Goal: Transaction & Acquisition: Book appointment/travel/reservation

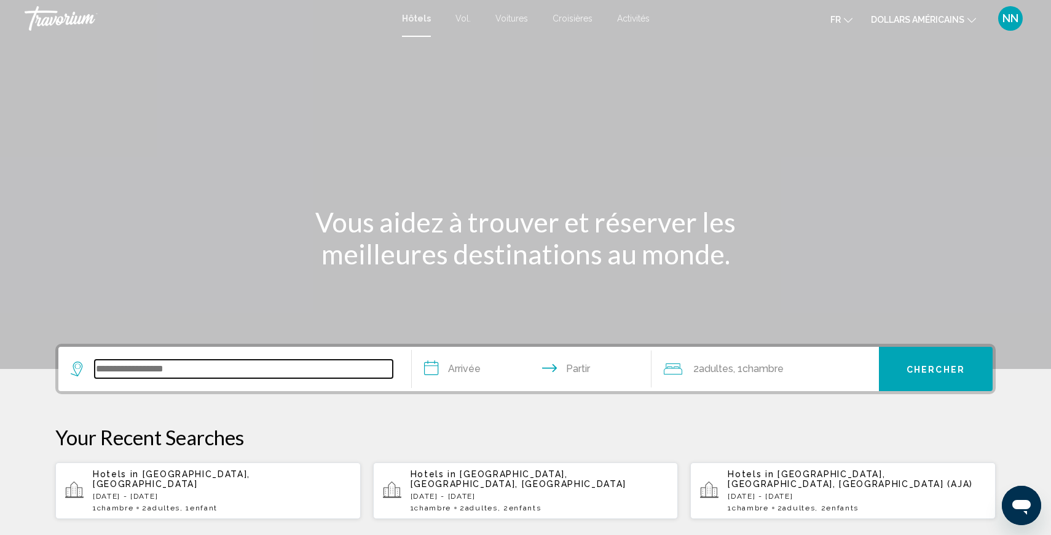
click at [104, 364] on input "Widget de recherche" at bounding box center [244, 369] width 298 height 18
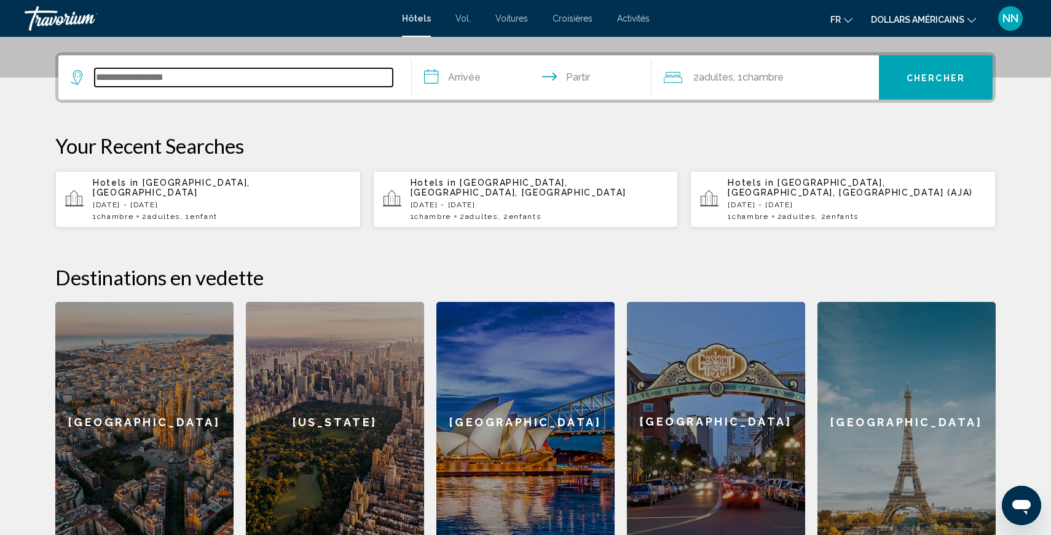
scroll to position [304, 0]
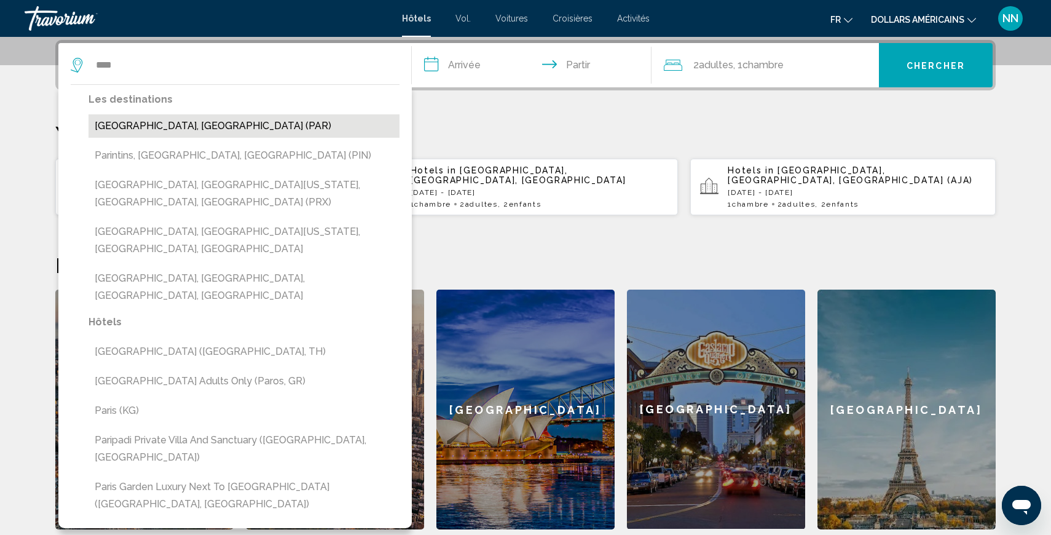
click at [123, 127] on button "[GEOGRAPHIC_DATA], [GEOGRAPHIC_DATA] (PAR)" at bounding box center [244, 125] width 311 height 23
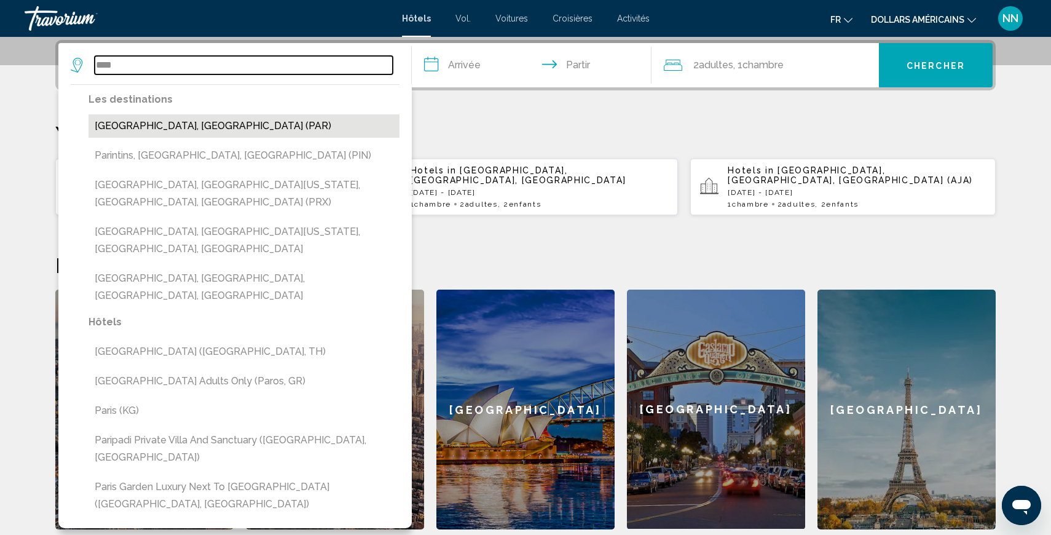
type input "**********"
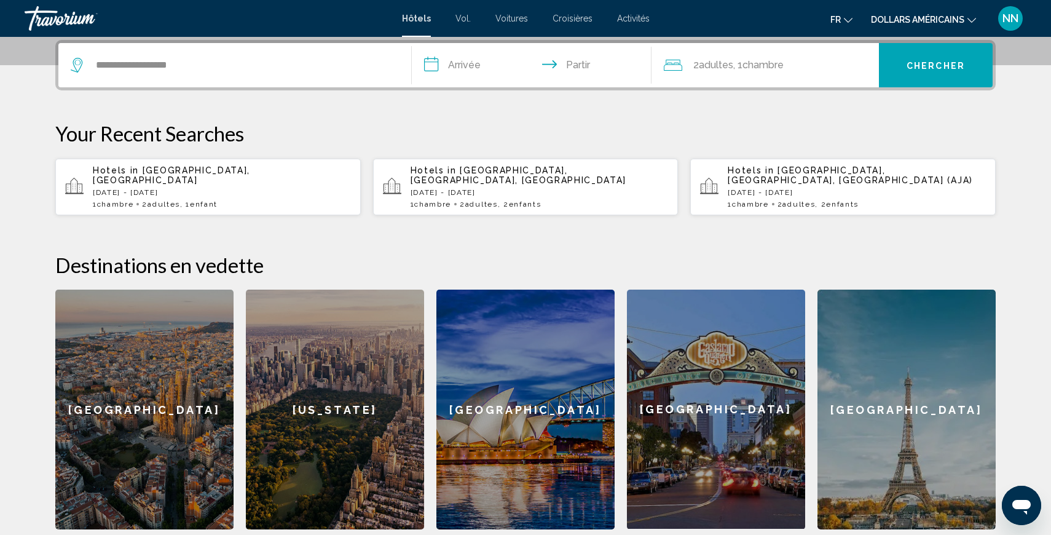
click at [460, 63] on input "**********" at bounding box center [534, 67] width 245 height 48
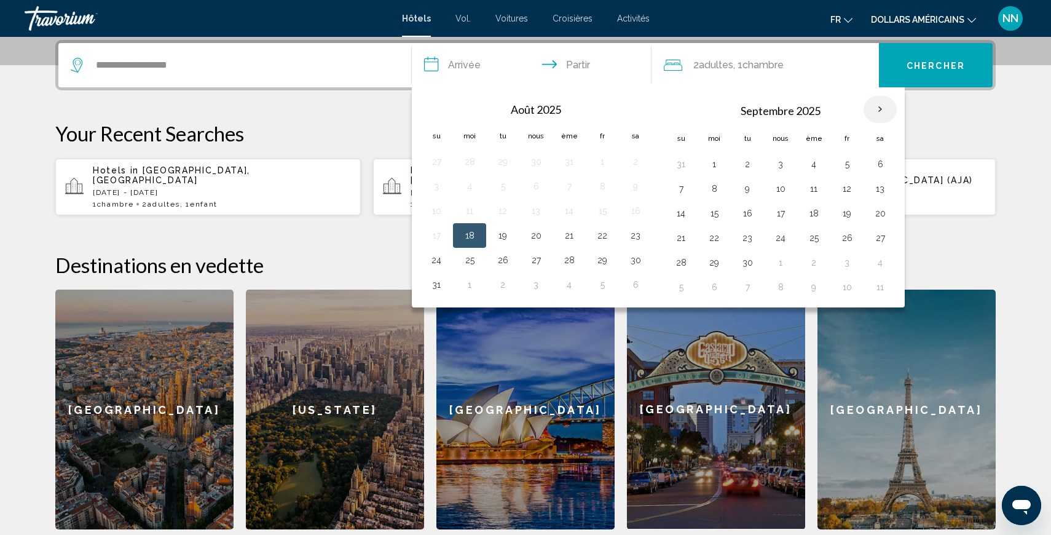
click at [878, 110] on th "Mois prochain" at bounding box center [880, 109] width 33 height 27
click at [685, 262] on button "28" at bounding box center [681, 262] width 20 height 17
click at [749, 261] on button "30" at bounding box center [748, 262] width 20 height 17
type input "**********"
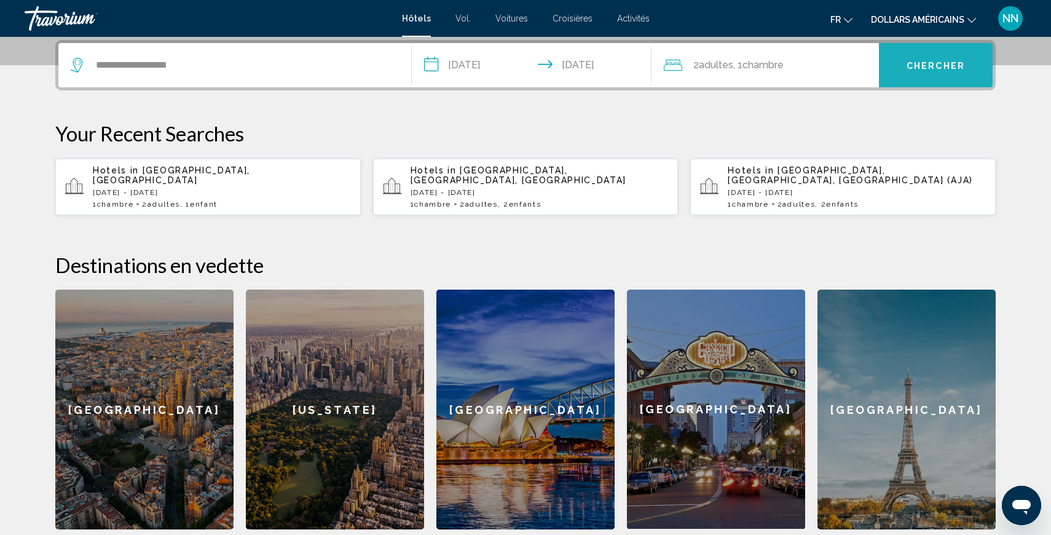
click at [929, 65] on font "Chercher" at bounding box center [936, 66] width 58 height 10
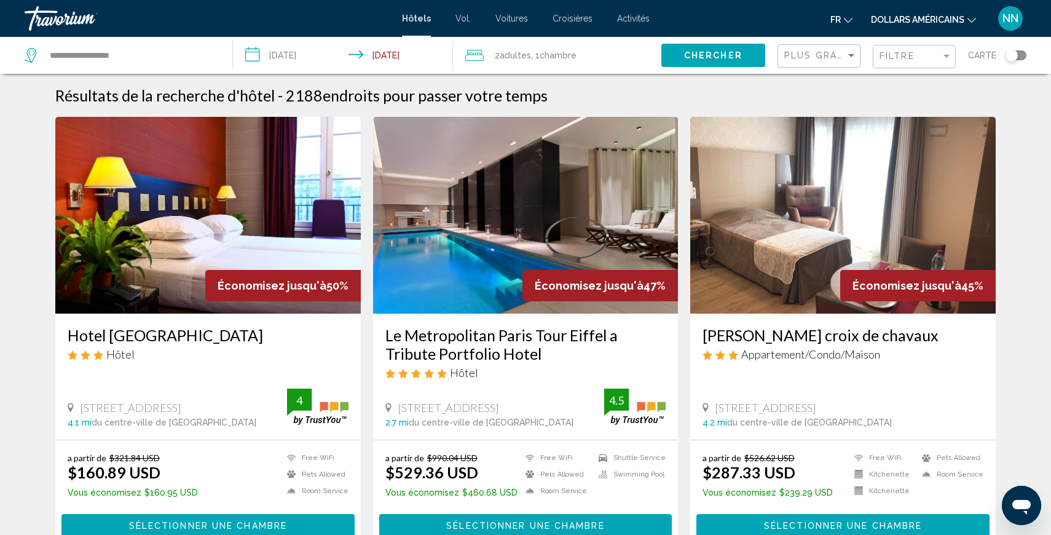
click at [332, 55] on input "**********" at bounding box center [346, 57] width 226 height 41
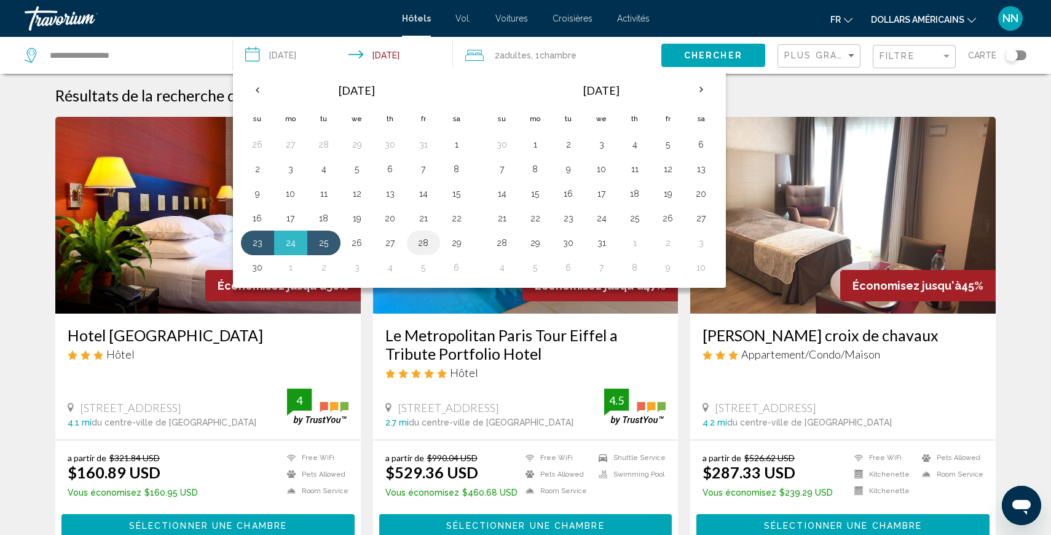
click at [423, 241] on button "28" at bounding box center [424, 242] width 20 height 17
click at [253, 265] on button "30" at bounding box center [258, 267] width 20 height 17
type input "**********"
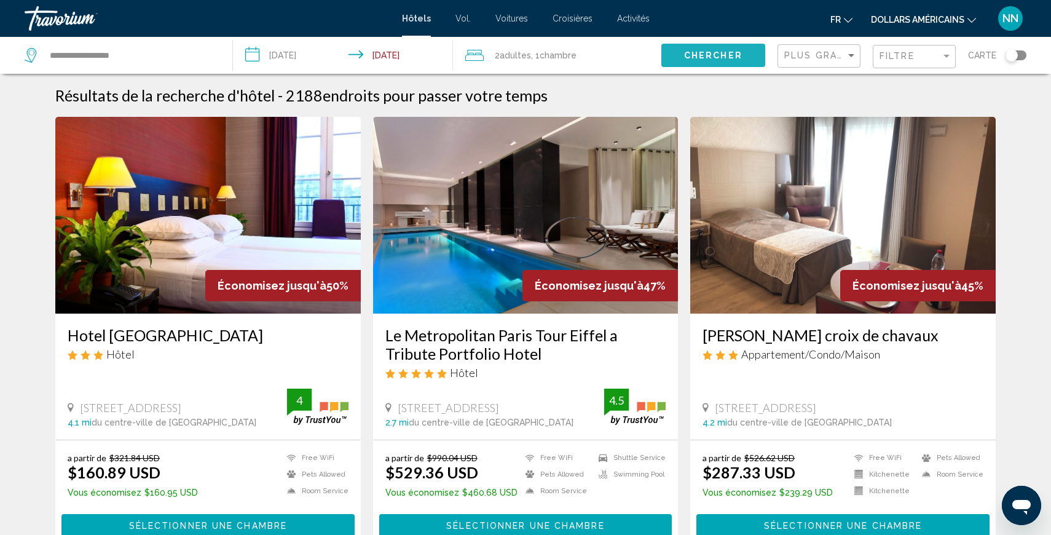
click at [701, 51] on span "Chercher" at bounding box center [713, 56] width 58 height 10
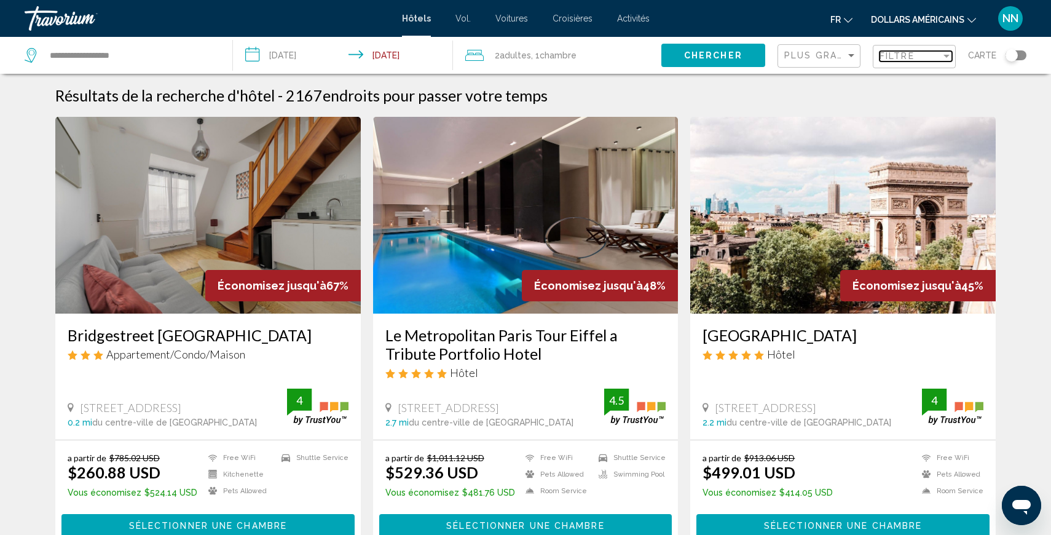
click at [925, 55] on div "Filtre" at bounding box center [910, 56] width 61 height 10
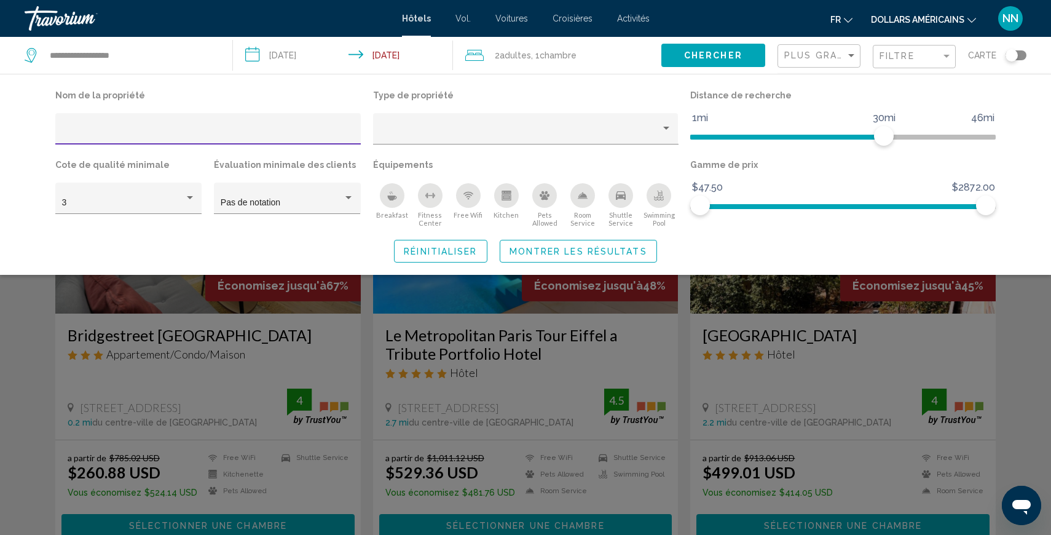
click at [66, 129] on input "Hotel Filters" at bounding box center [208, 133] width 293 height 10
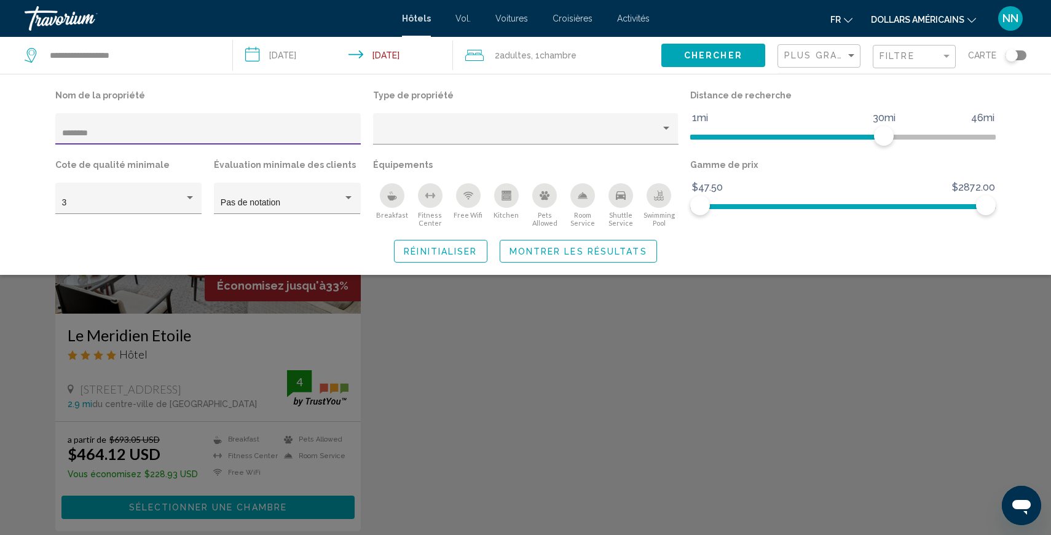
type input "********"
click at [253, 353] on div "Search widget" at bounding box center [525, 359] width 1051 height 350
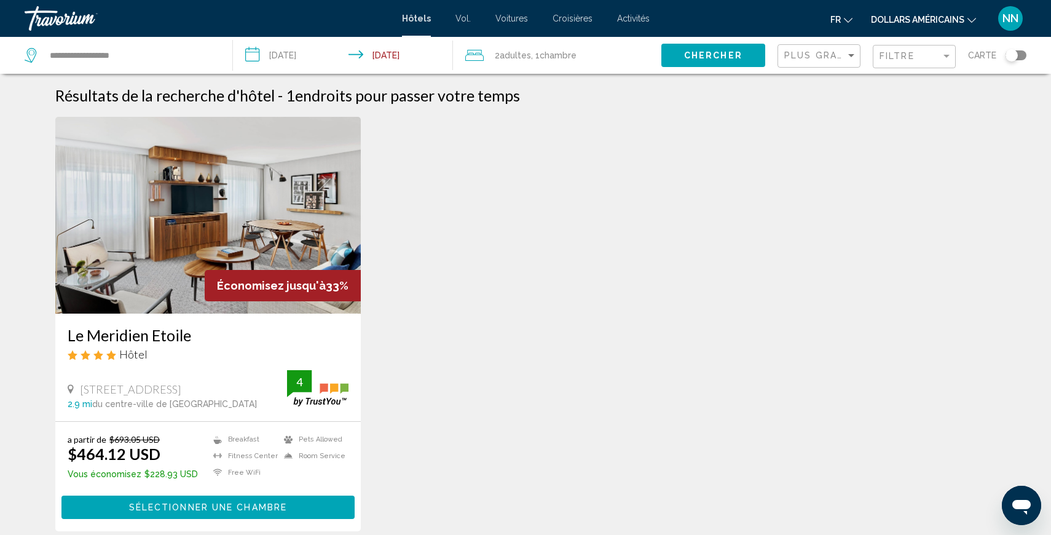
click at [971, 17] on icon "Changer de devise" at bounding box center [971, 20] width 9 height 9
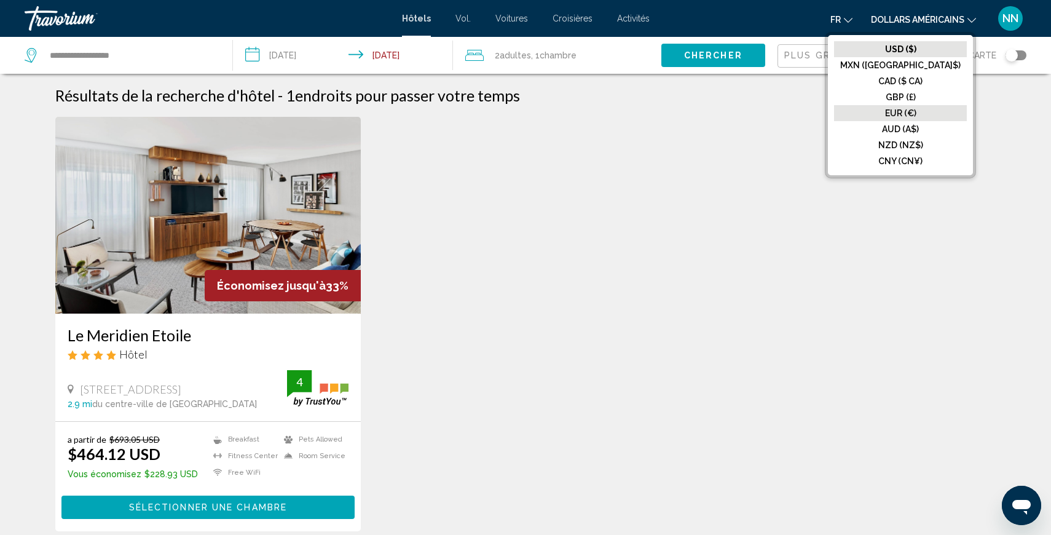
click at [916, 112] on font "EUR (€)" at bounding box center [900, 113] width 31 height 10
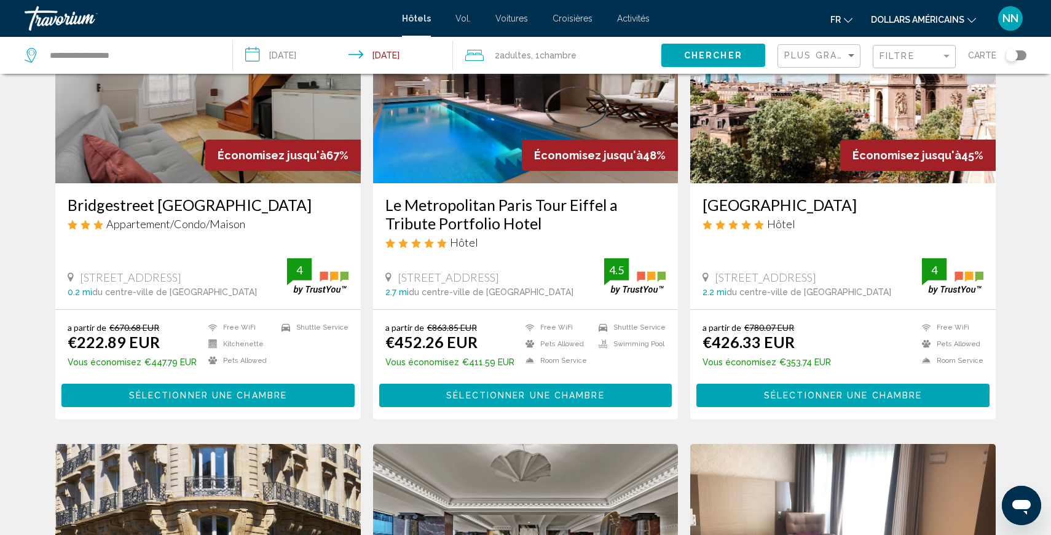
scroll to position [133, 0]
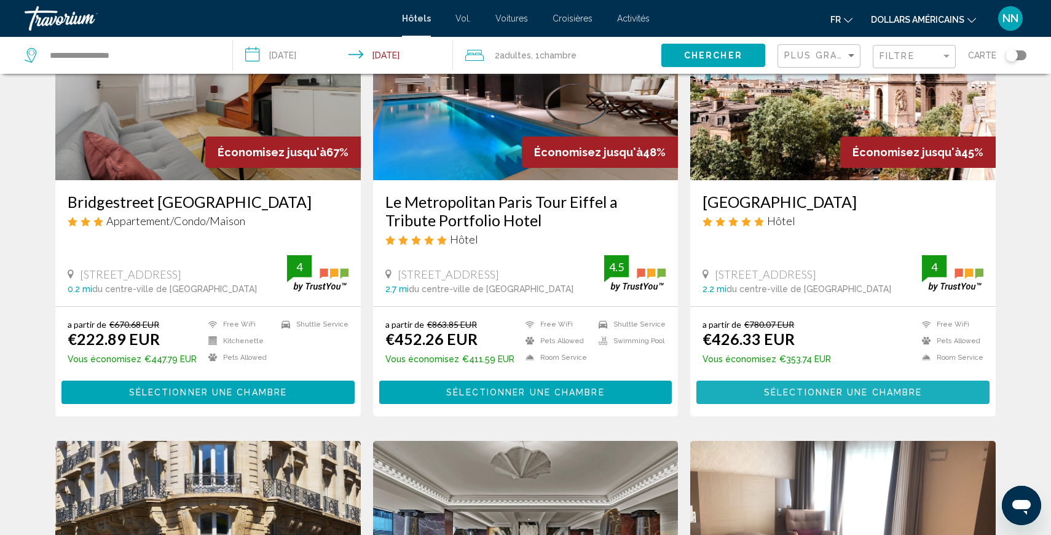
click at [811, 390] on span "Sélectionner une chambre" at bounding box center [843, 393] width 158 height 10
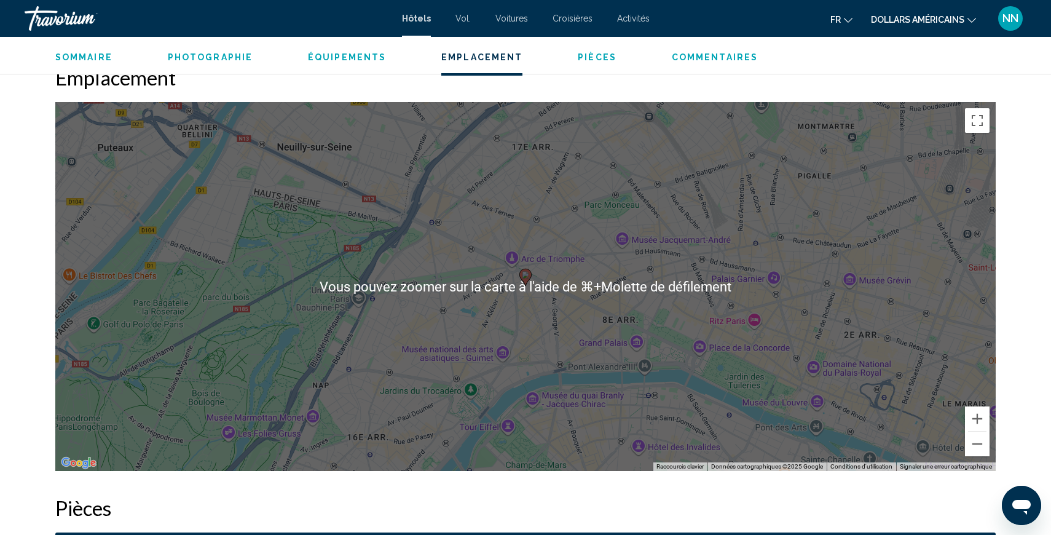
scroll to position [1118, 0]
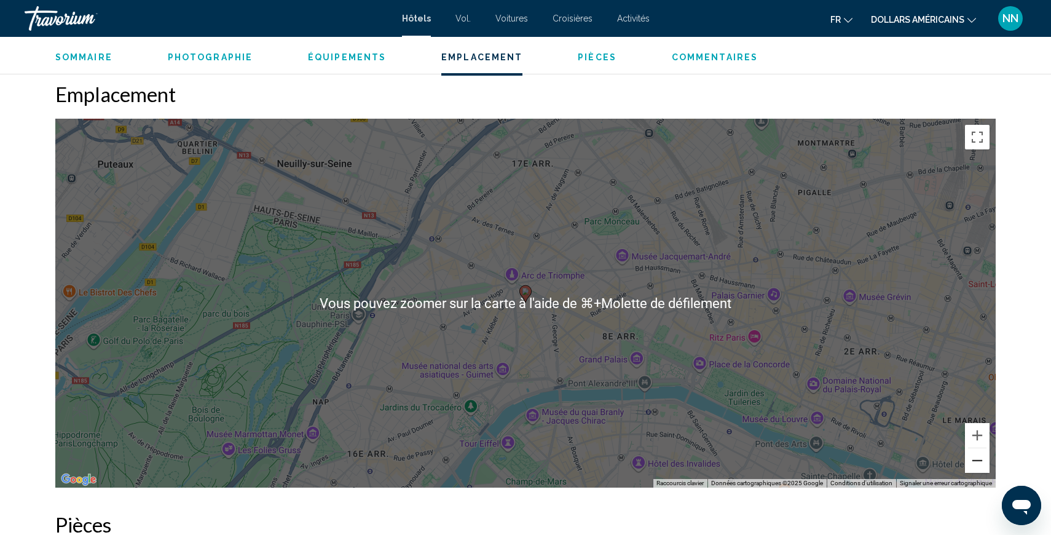
click at [980, 463] on button "Zoom arrière" at bounding box center [977, 460] width 25 height 25
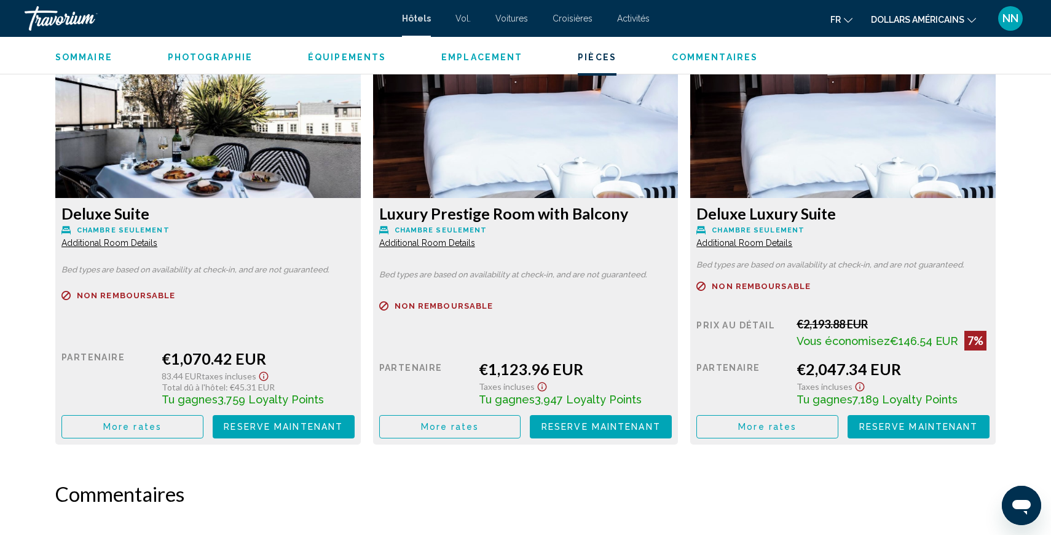
scroll to position [3514, 0]
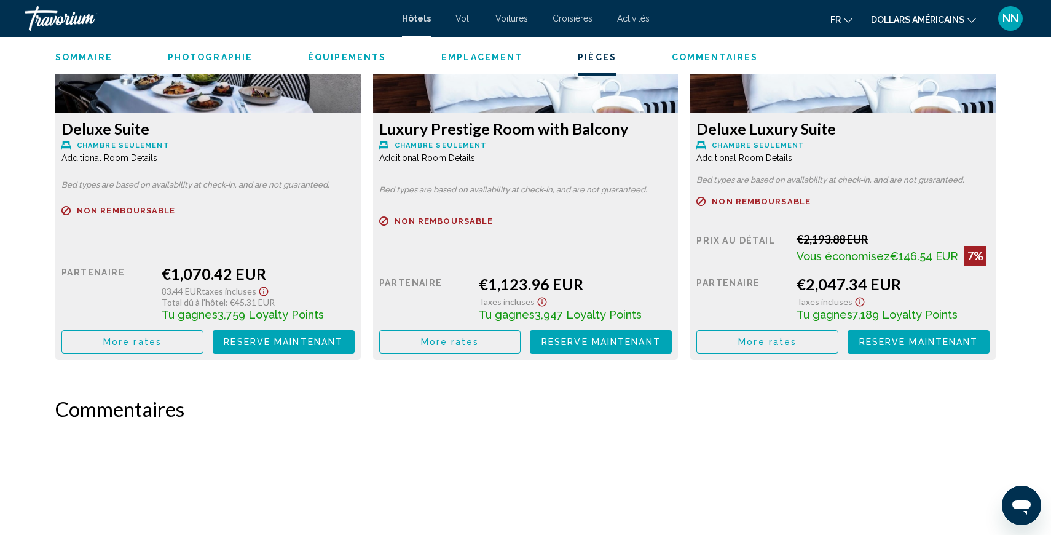
drag, startPoint x: 475, startPoint y: 348, endPoint x: 309, endPoint y: 101, distance: 298.0
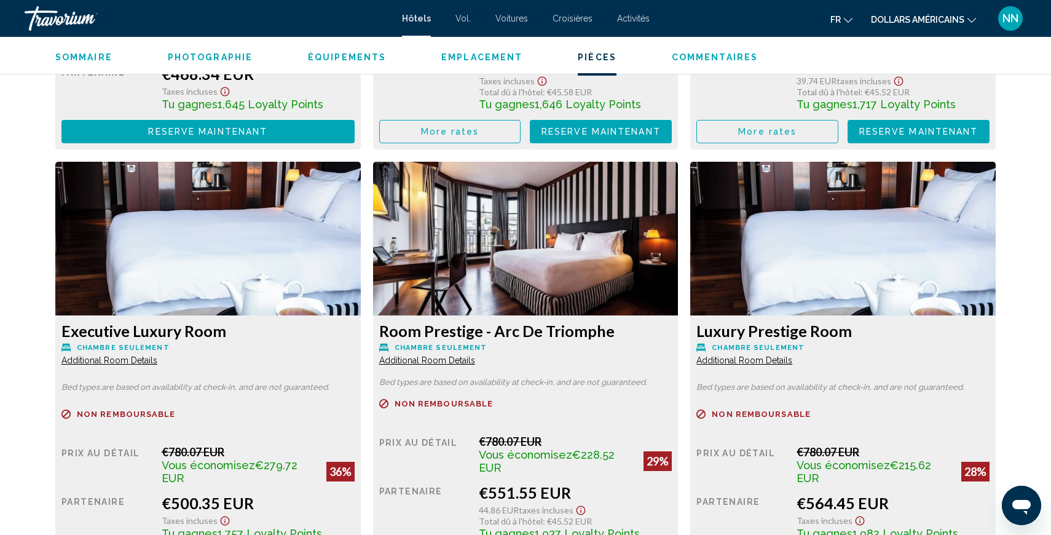
scroll to position [2382, 0]
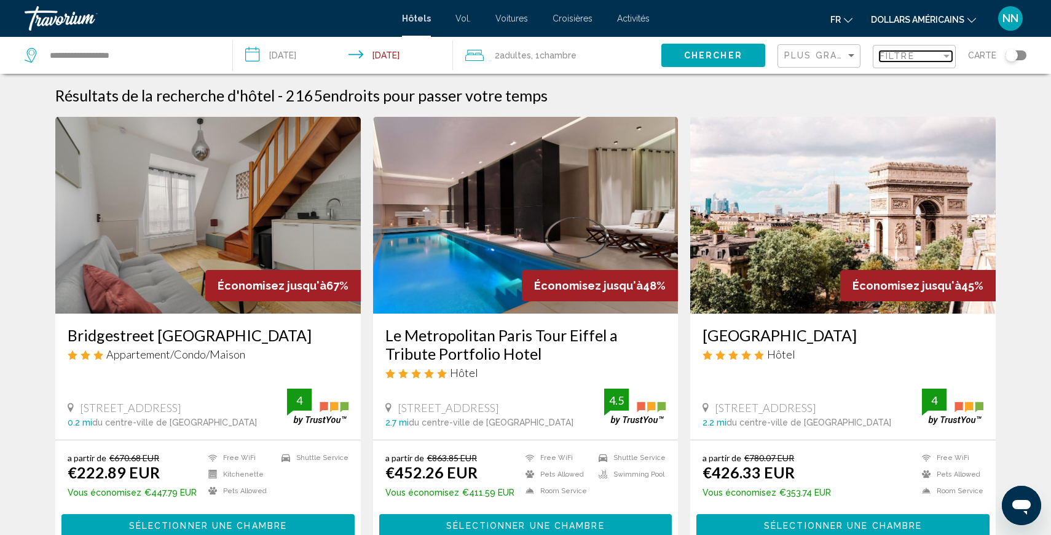
click at [949, 57] on div "Filter" at bounding box center [946, 56] width 6 height 3
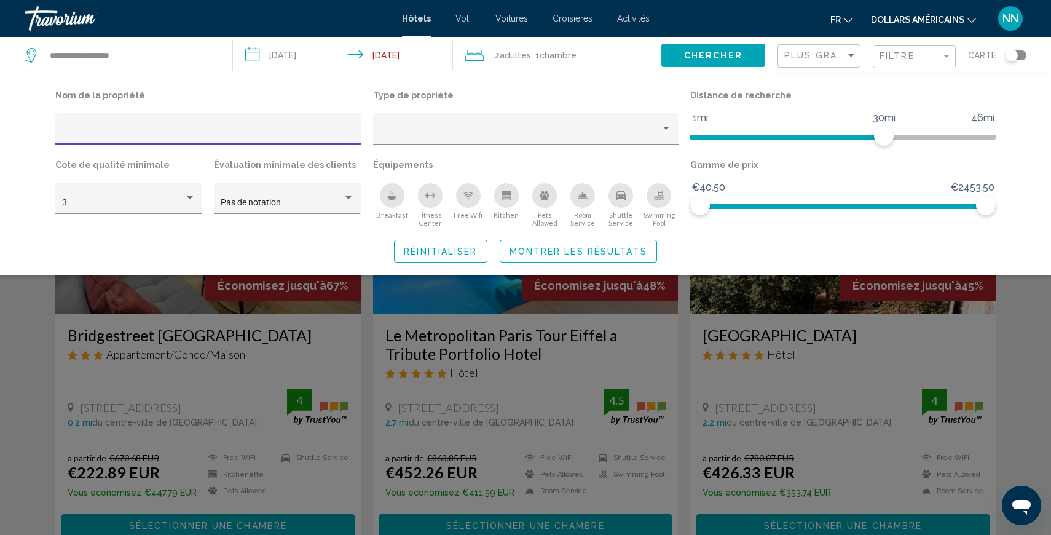
click at [64, 132] on input "Hotel Filters" at bounding box center [208, 133] width 293 height 10
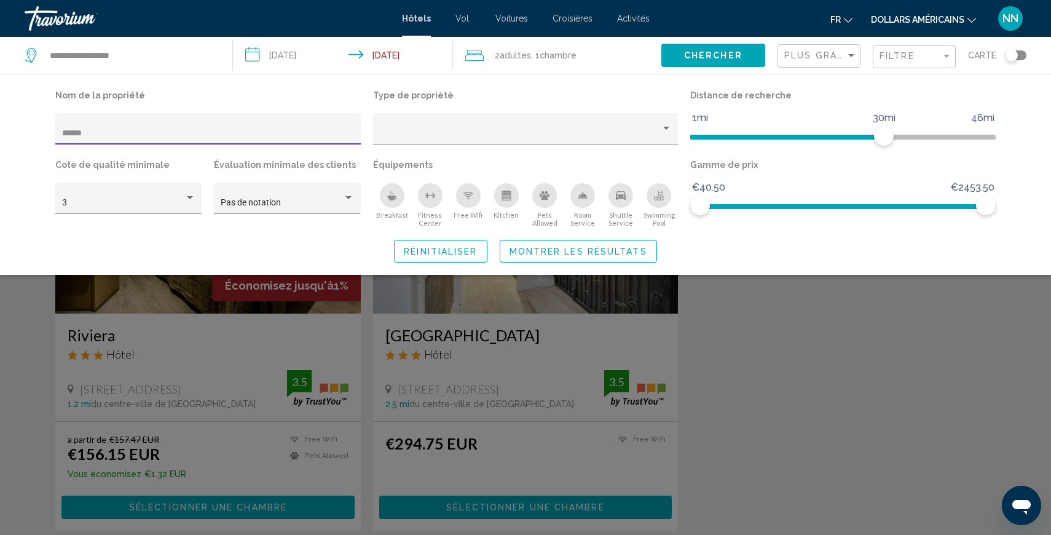
type input "******"
click at [545, 360] on div "Search widget" at bounding box center [525, 359] width 1051 height 350
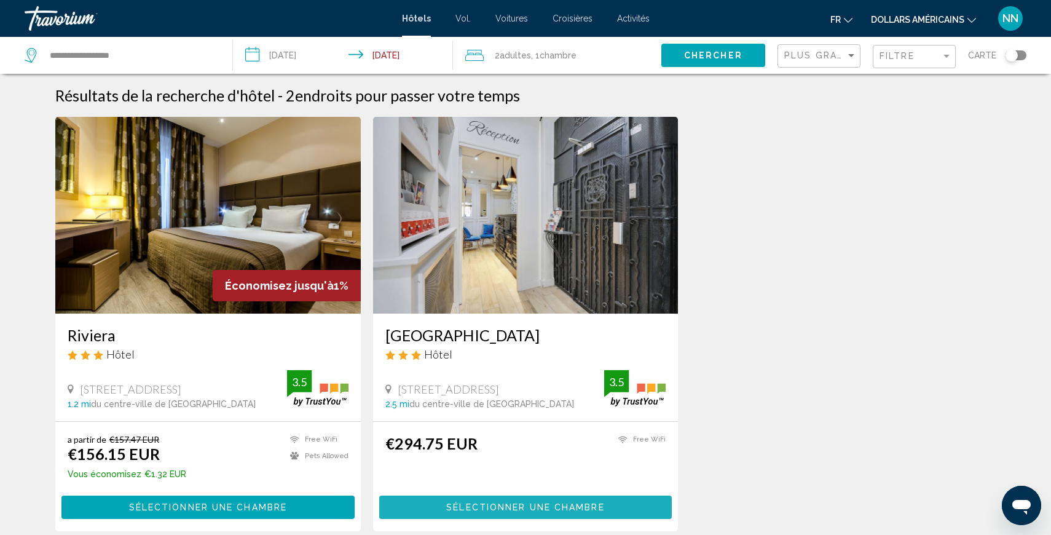
click at [520, 508] on span "Sélectionner une chambre" at bounding box center [525, 508] width 158 height 10
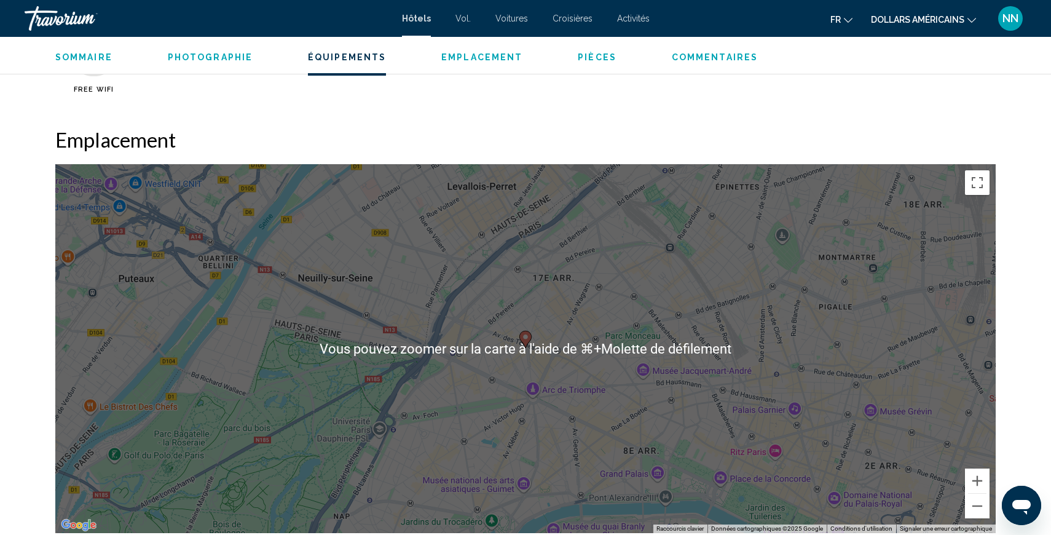
scroll to position [1039, 0]
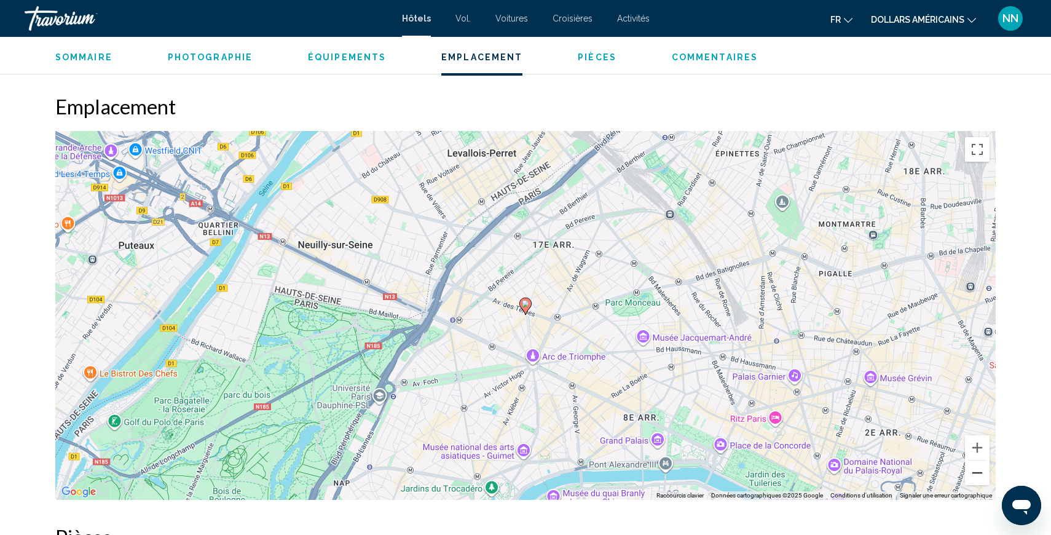
click at [977, 461] on button "Zoom arrière" at bounding box center [977, 472] width 25 height 25
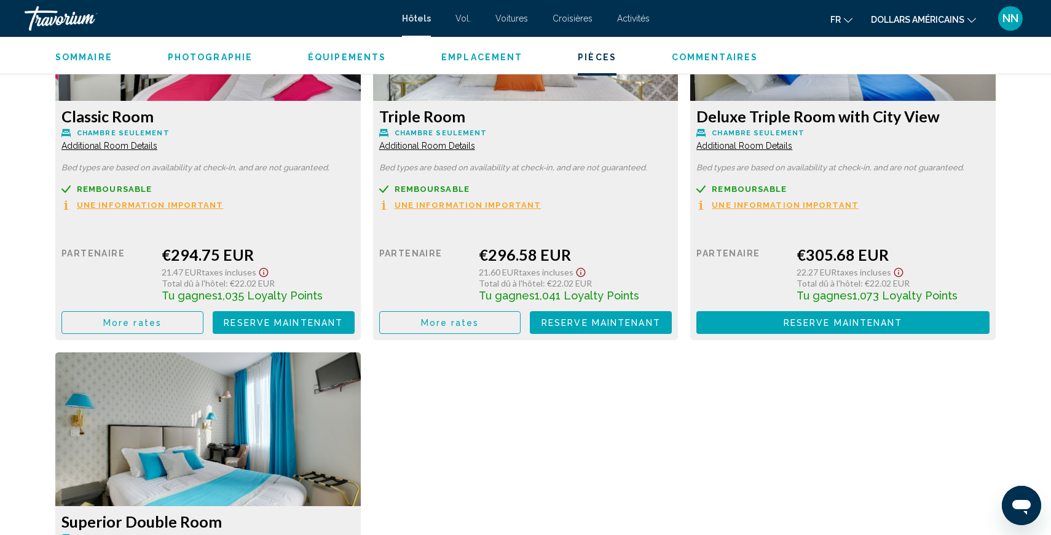
scroll to position [1655, 0]
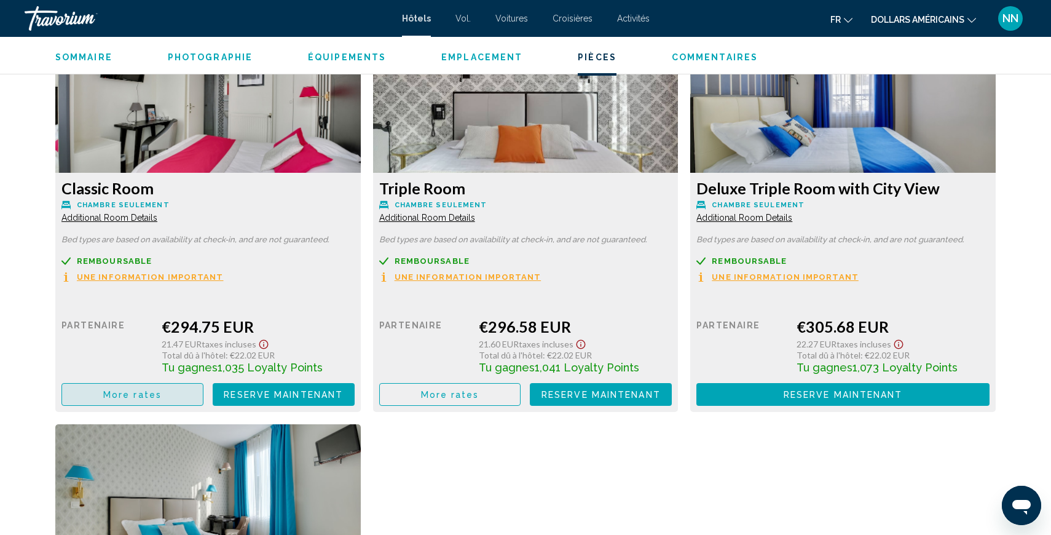
click at [133, 390] on span "More rates" at bounding box center [132, 395] width 58 height 10
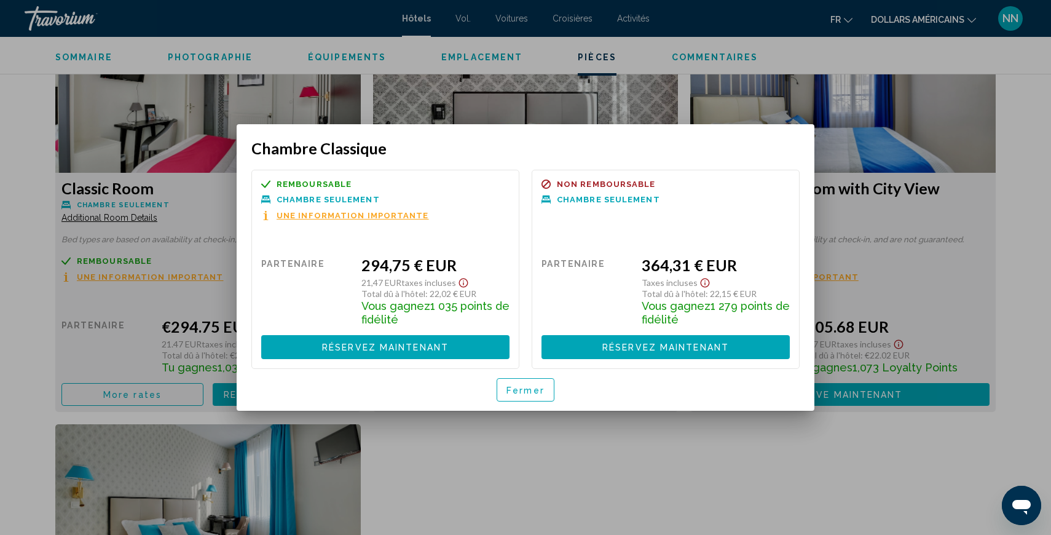
click at [112, 208] on div at bounding box center [525, 267] width 1051 height 535
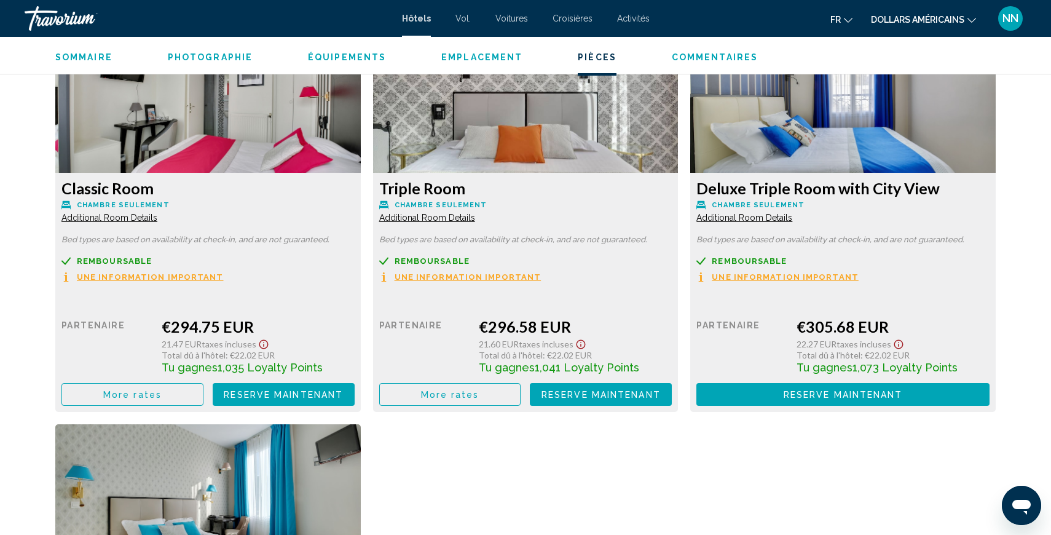
click at [113, 213] on span "Additional Room Details" at bounding box center [109, 218] width 96 height 10
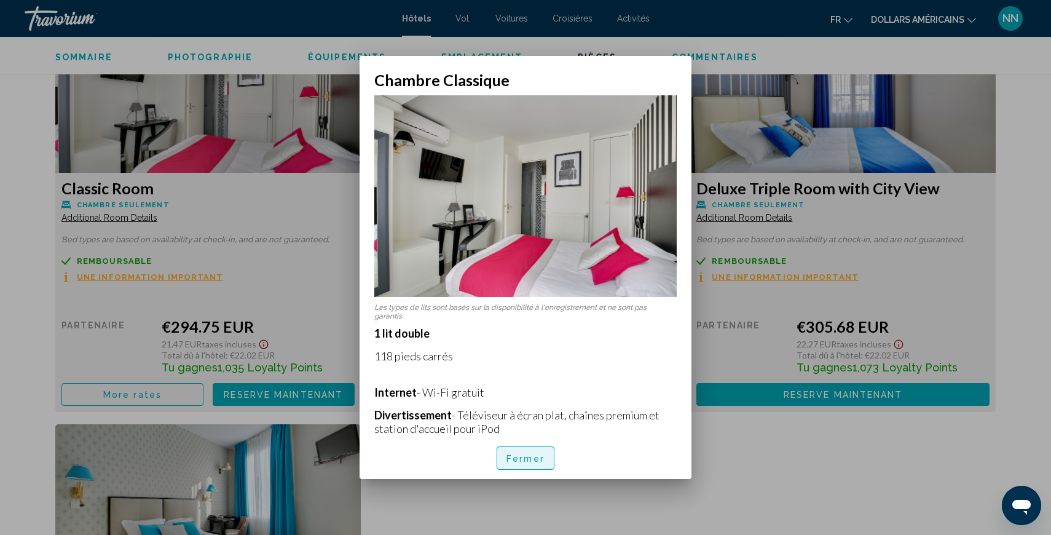
click at [525, 457] on font "Fermer" at bounding box center [525, 459] width 38 height 10
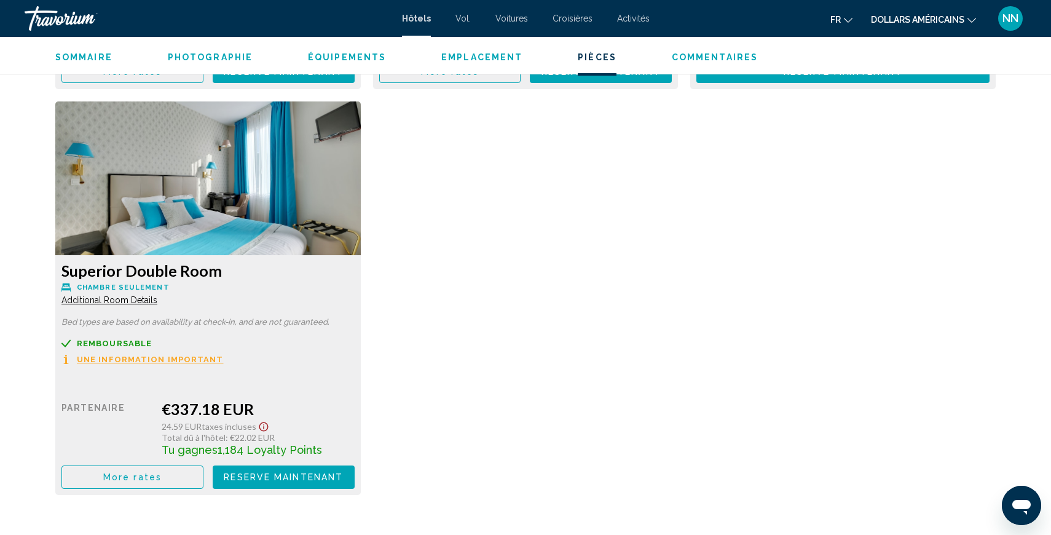
scroll to position [1980, 0]
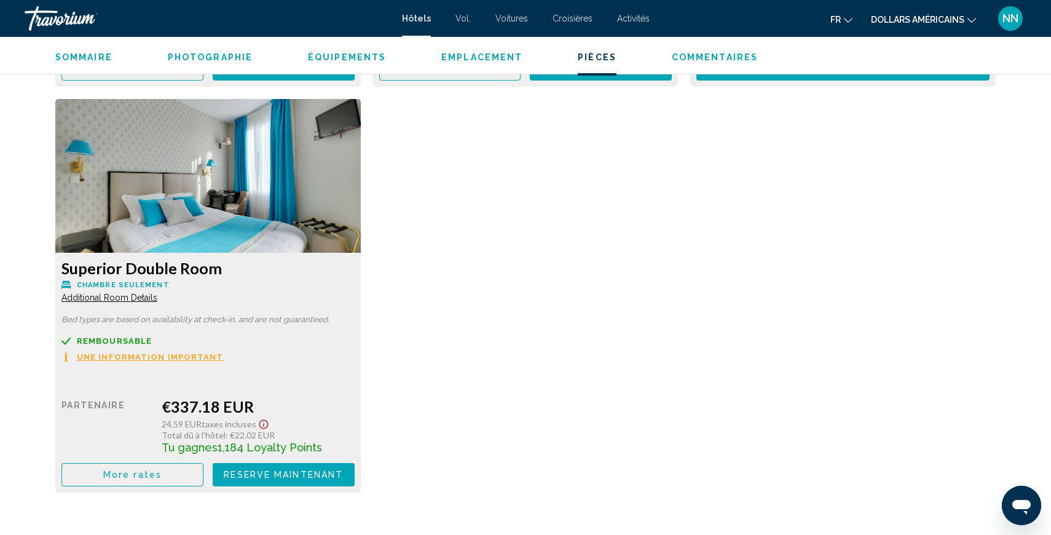
click at [132, 74] on span "More rates" at bounding box center [132, 70] width 58 height 10
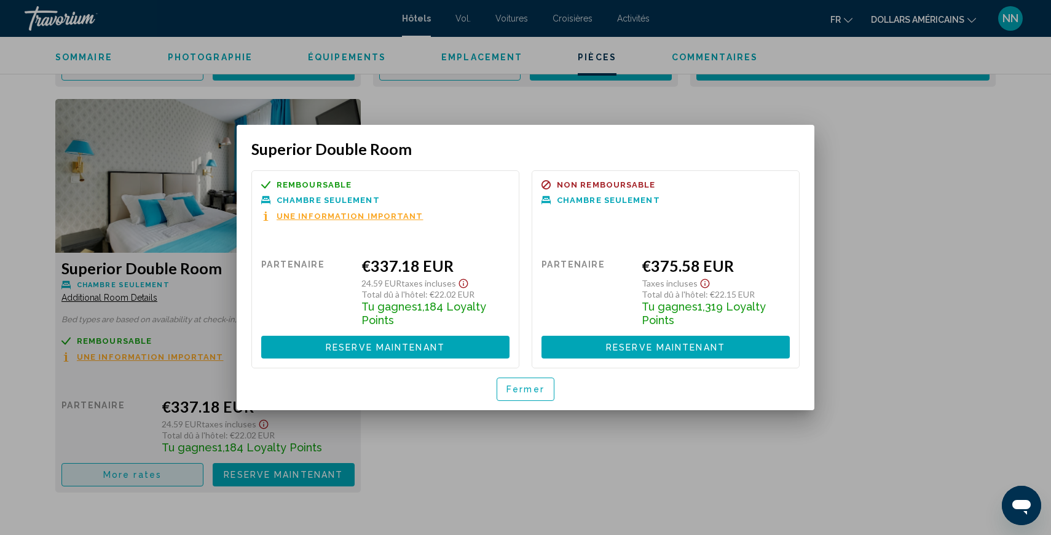
scroll to position [0, 0]
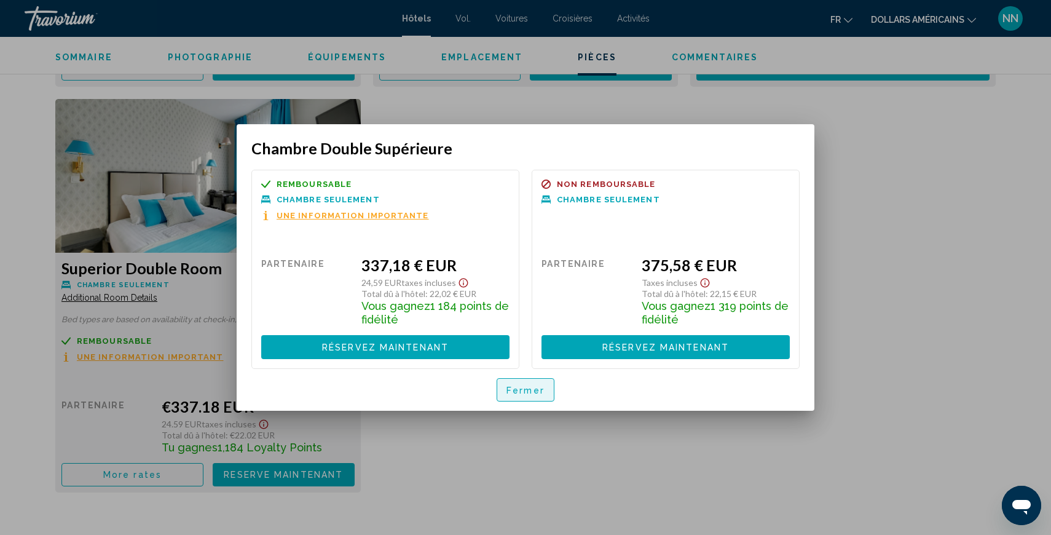
click at [538, 392] on font "Fermer" at bounding box center [525, 390] width 38 height 10
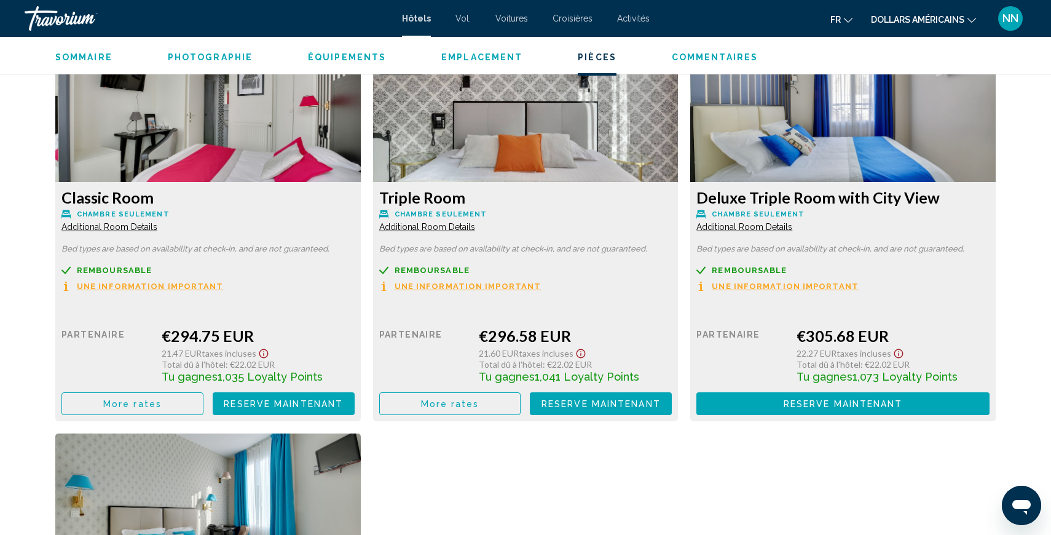
scroll to position [1649, 0]
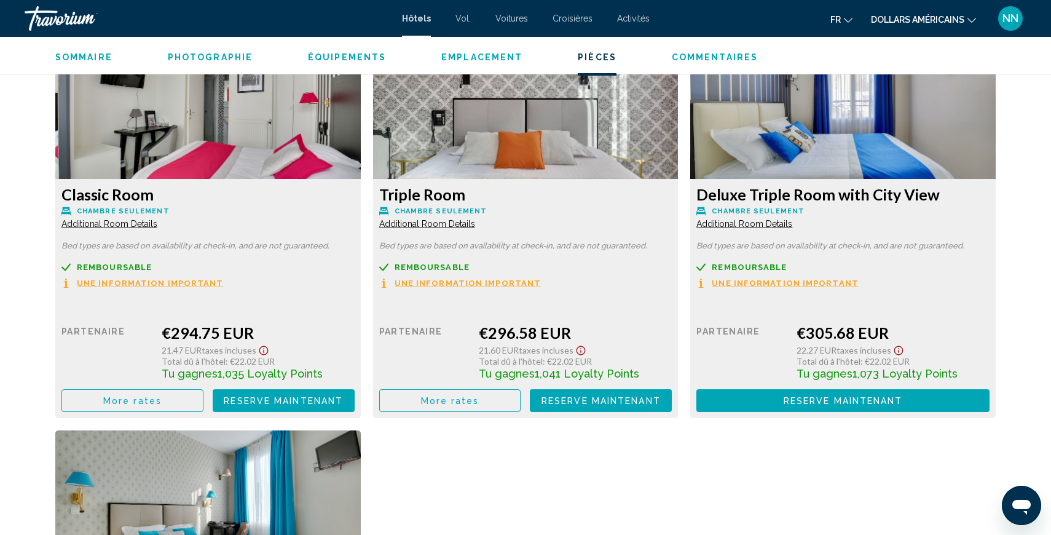
click at [162, 396] on span "More rates" at bounding box center [132, 401] width 58 height 10
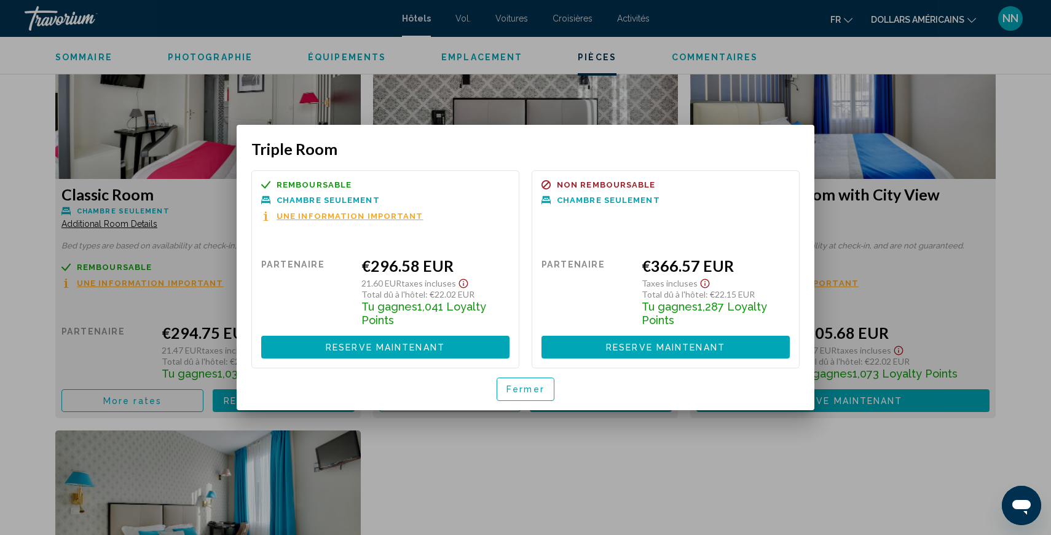
scroll to position [0, 0]
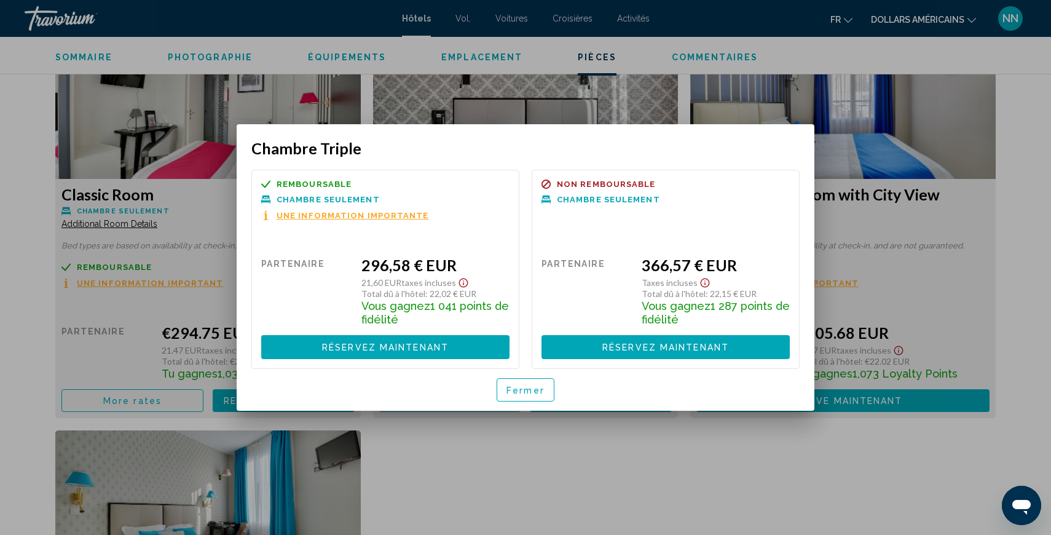
click at [323, 215] on font "Une information importante" at bounding box center [353, 215] width 152 height 9
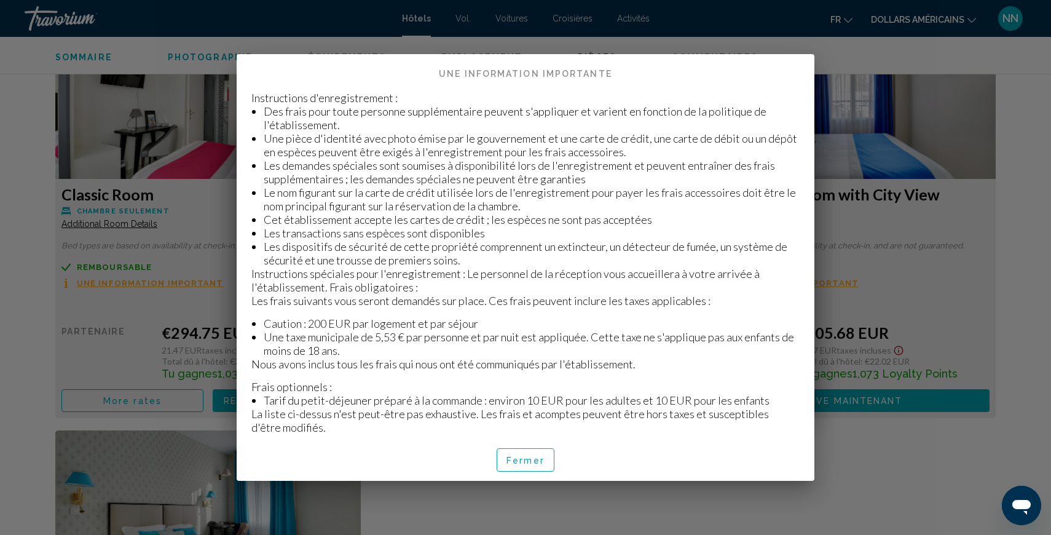
click at [535, 465] on font "Fermer" at bounding box center [525, 460] width 38 height 10
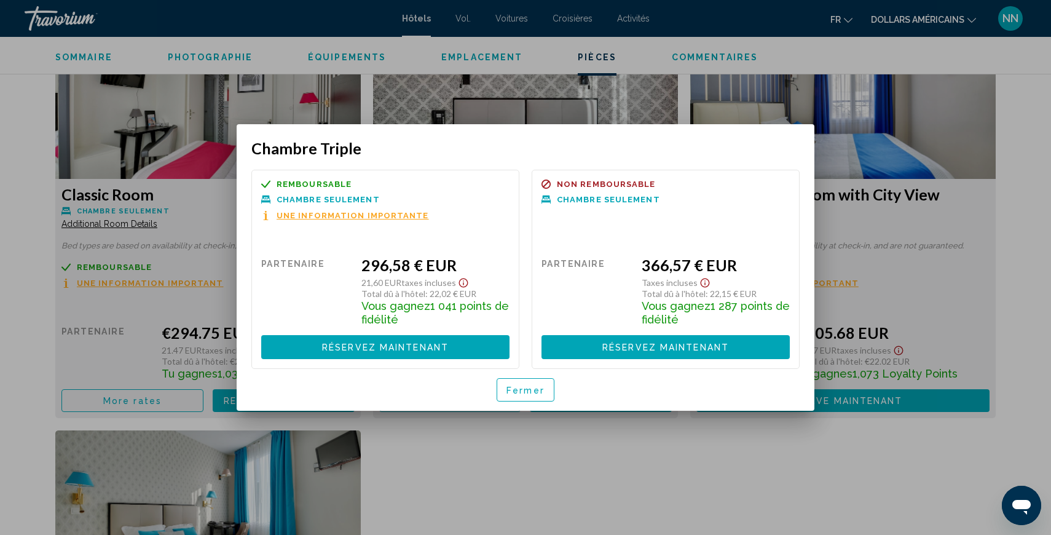
click at [534, 385] on font "Fermer" at bounding box center [525, 390] width 38 height 10
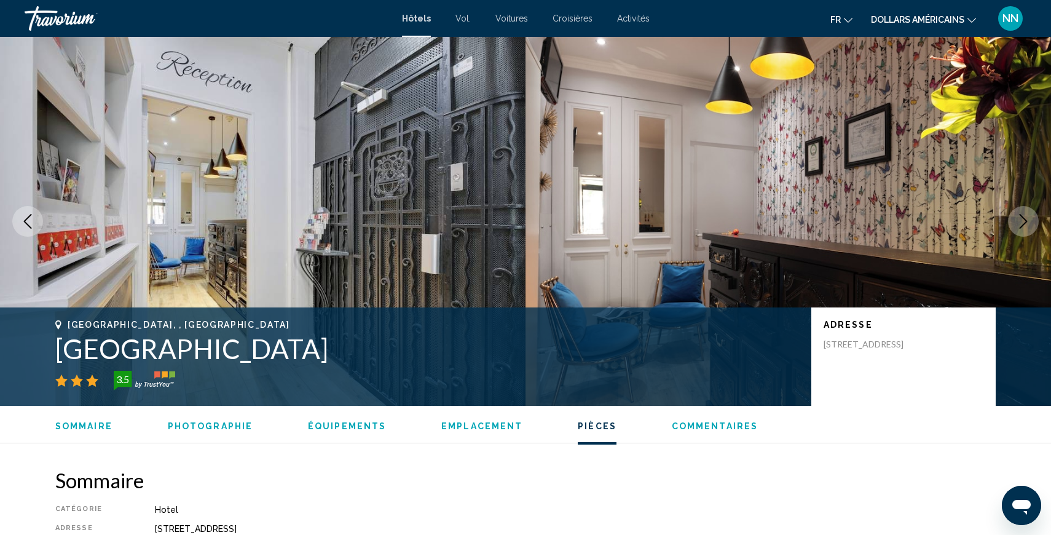
scroll to position [1649, 0]
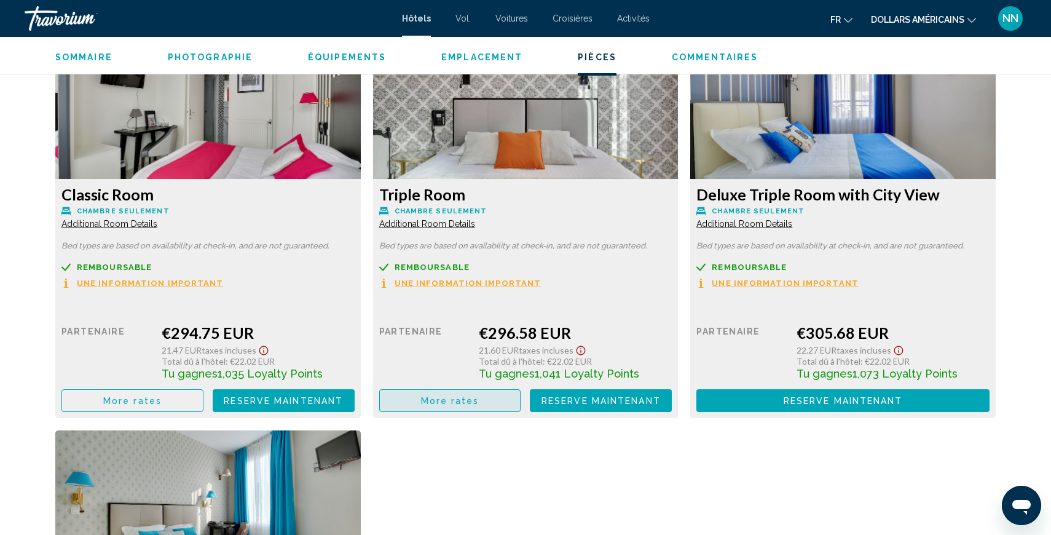
click at [443, 396] on span "More rates" at bounding box center [450, 401] width 58 height 10
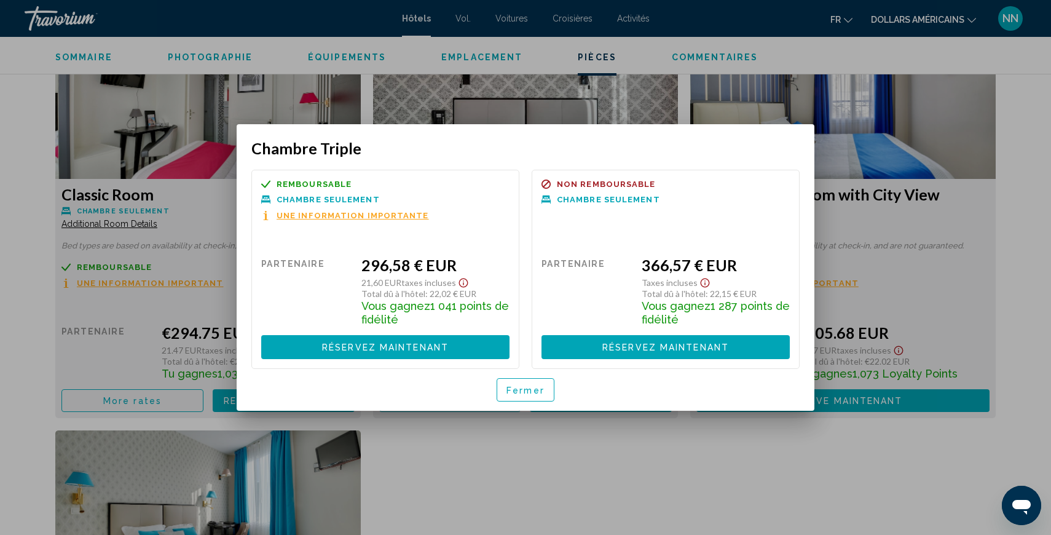
click at [366, 213] on font "Une information importante" at bounding box center [353, 215] width 152 height 9
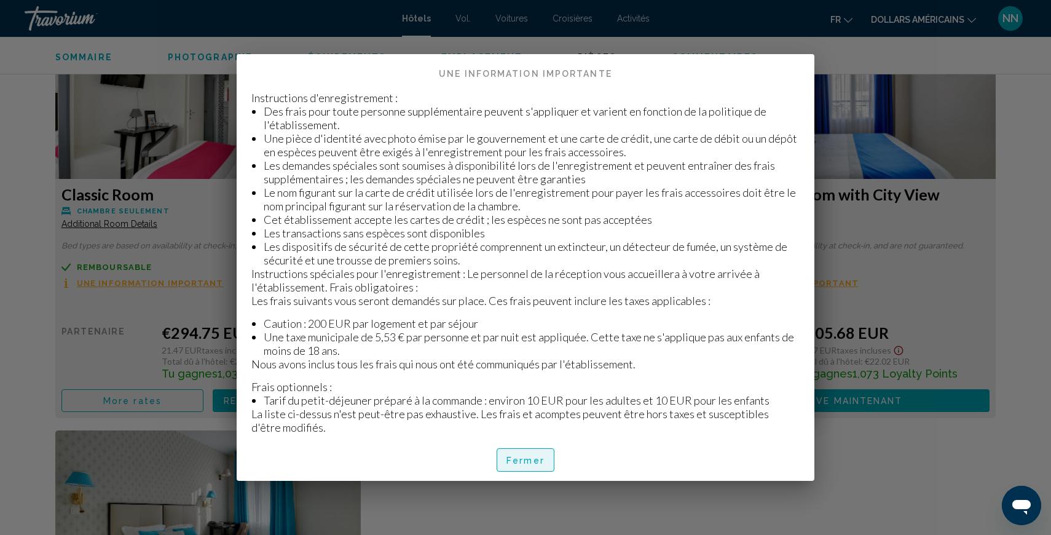
click at [538, 462] on font "Fermer" at bounding box center [525, 460] width 38 height 10
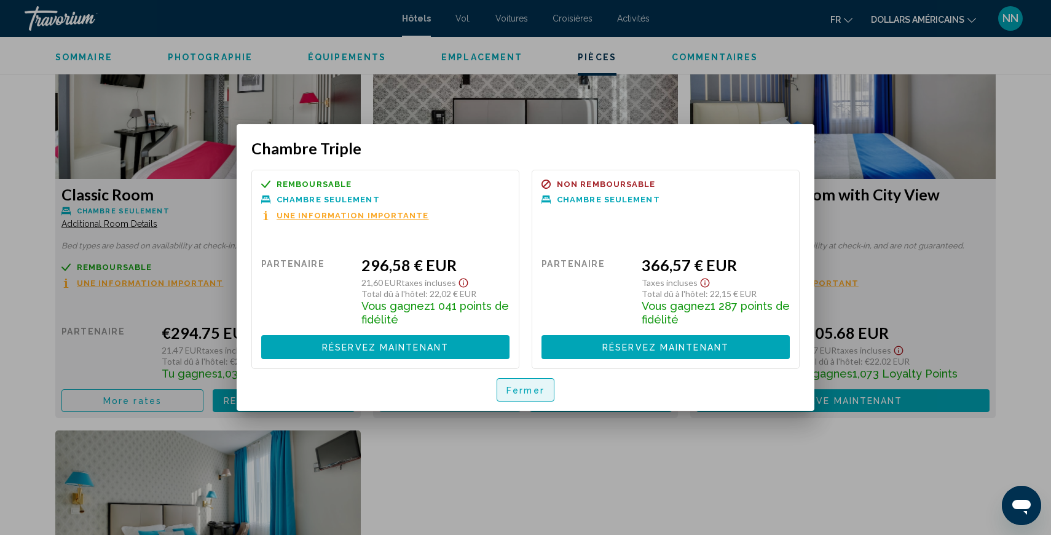
click at [525, 391] on font "Fermer" at bounding box center [525, 390] width 38 height 10
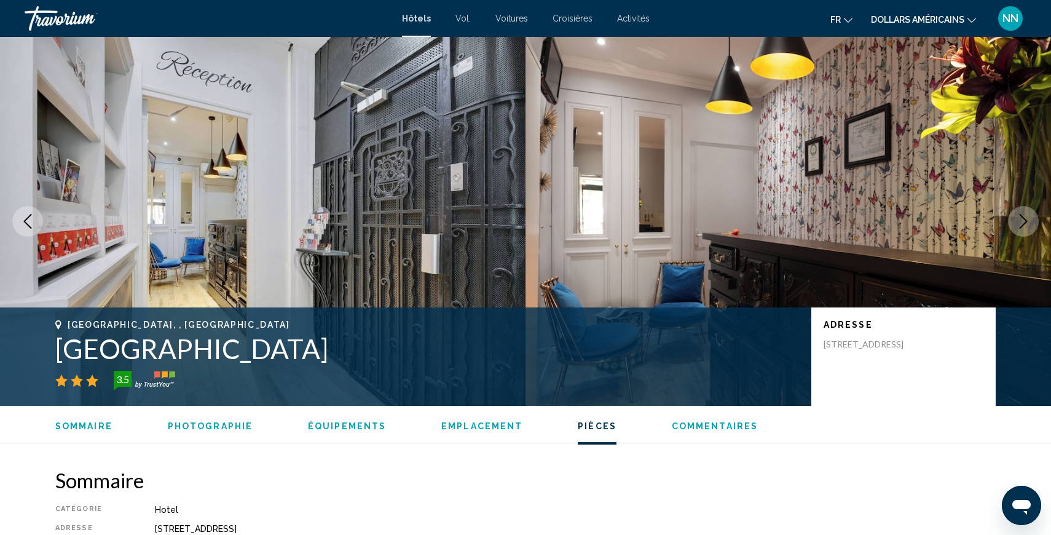
scroll to position [1649, 0]
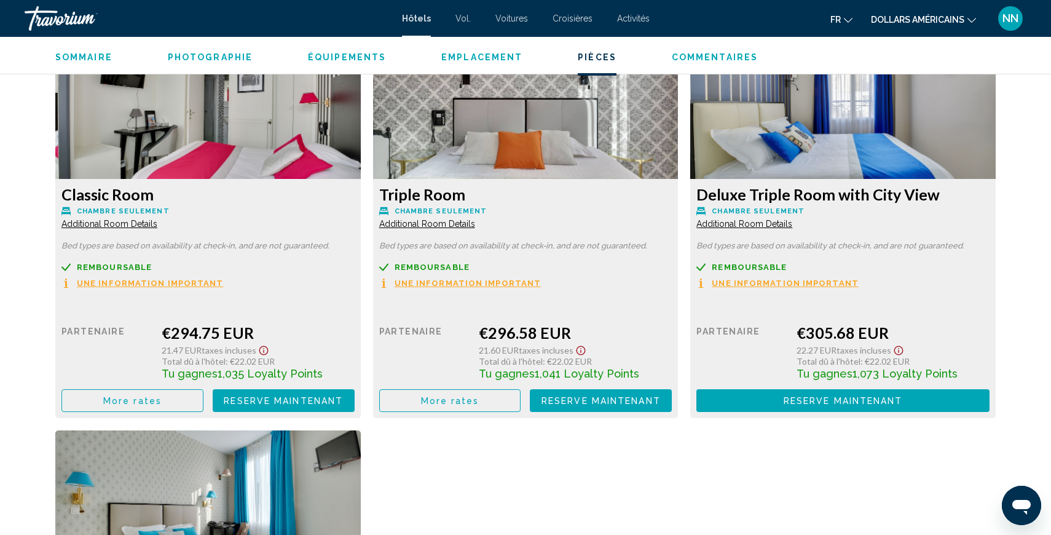
click at [157, 219] on span "Additional Room Details" at bounding box center [109, 224] width 96 height 10
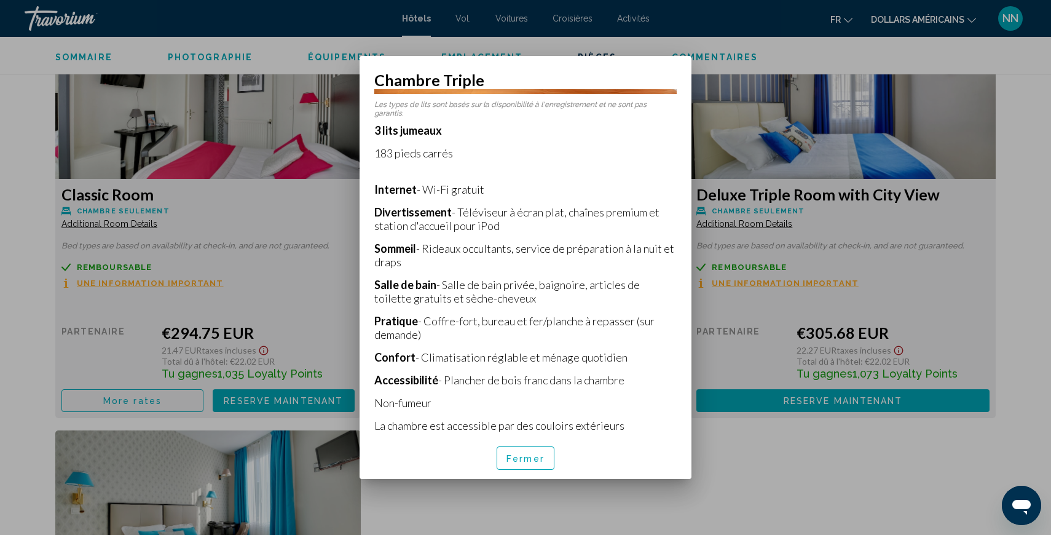
scroll to position [207, 0]
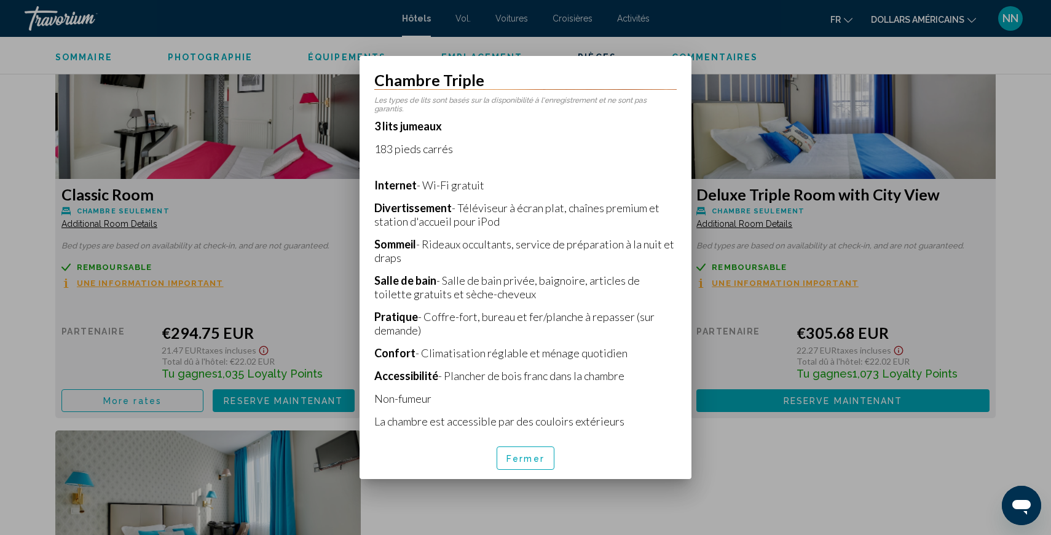
click at [528, 455] on font "Fermer" at bounding box center [525, 459] width 38 height 10
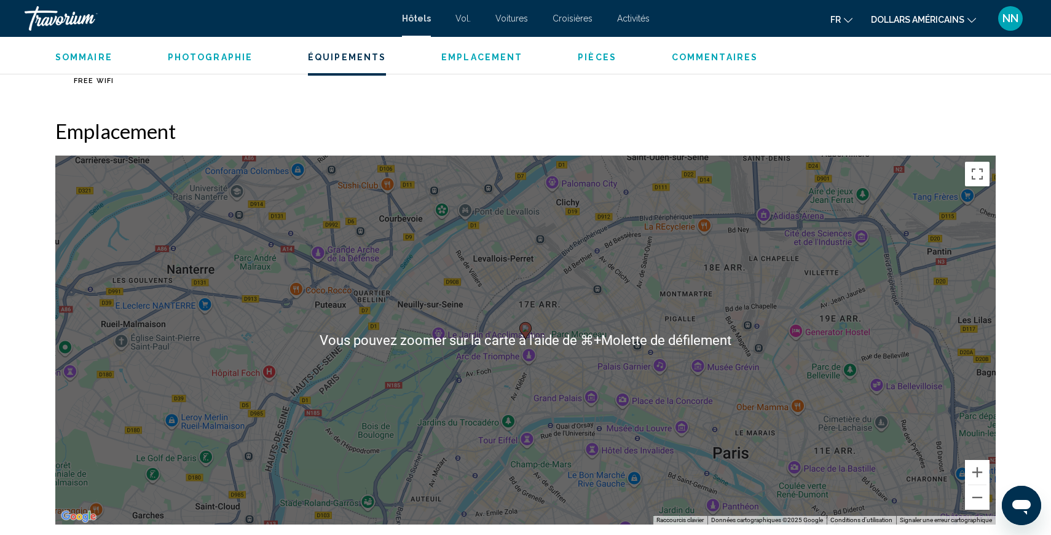
scroll to position [1014, 0]
click at [975, 490] on button "Zoom arrière" at bounding box center [977, 498] width 25 height 25
